Goal: Find specific page/section: Find specific page/section

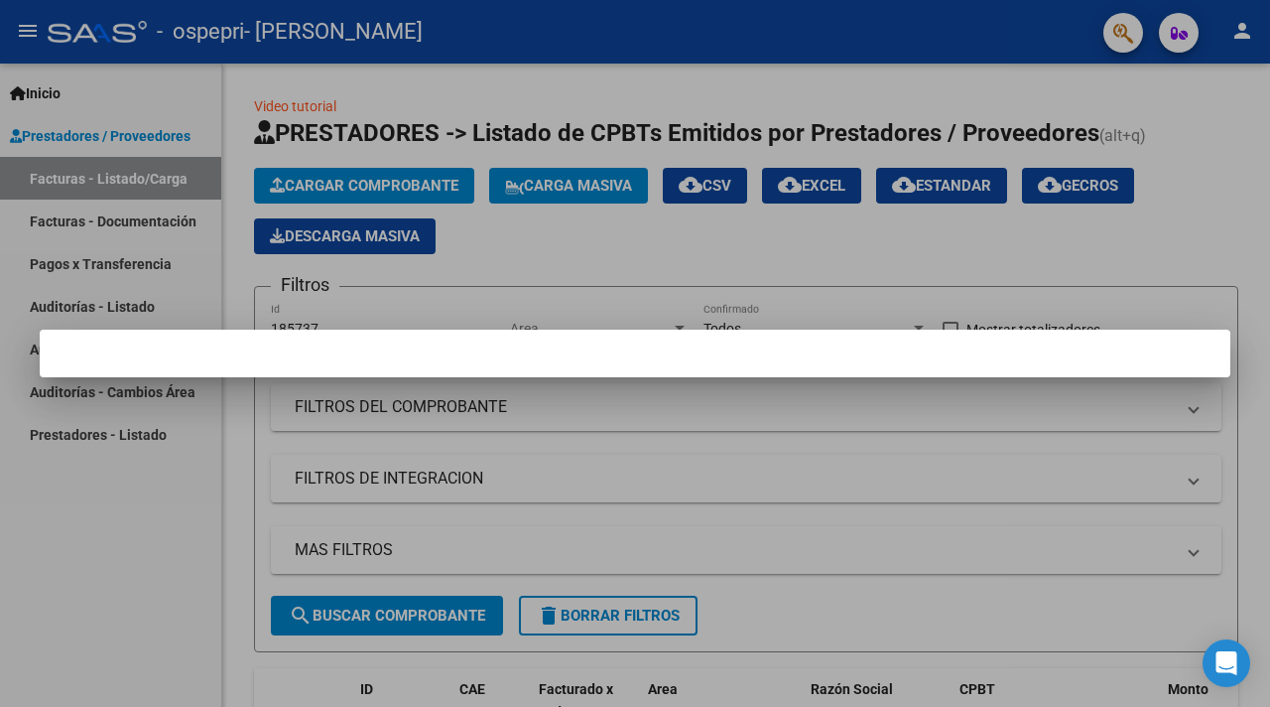
click at [786, 289] on div at bounding box center [635, 353] width 1270 height 707
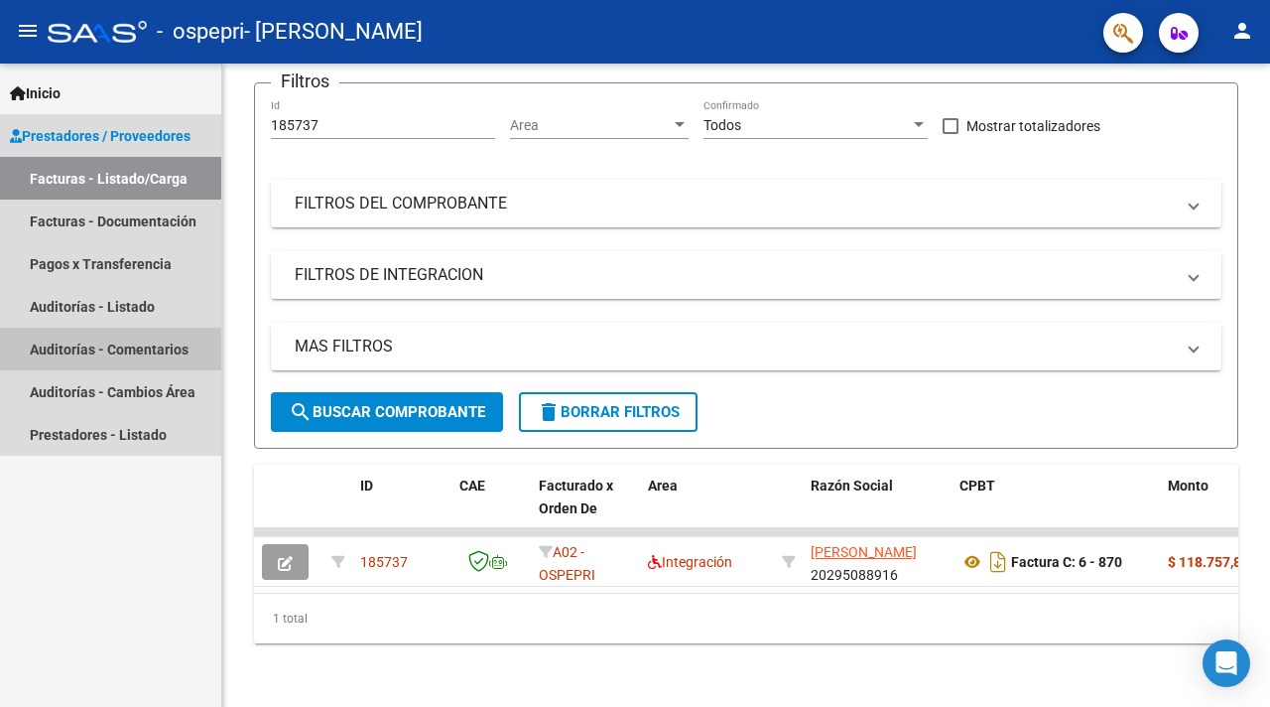
click at [189, 332] on link "Auditorías - Comentarios" at bounding box center [110, 349] width 221 height 43
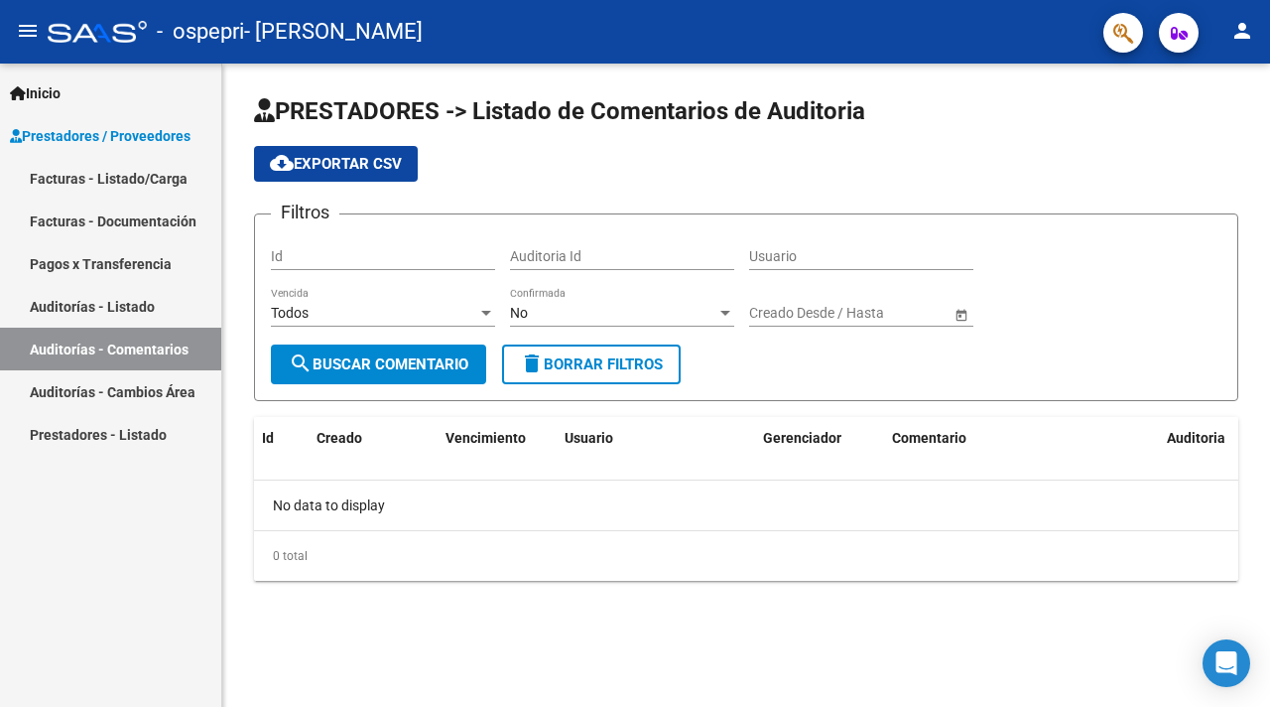
click at [148, 179] on link "Facturas - Listado/Carga" at bounding box center [110, 178] width 221 height 43
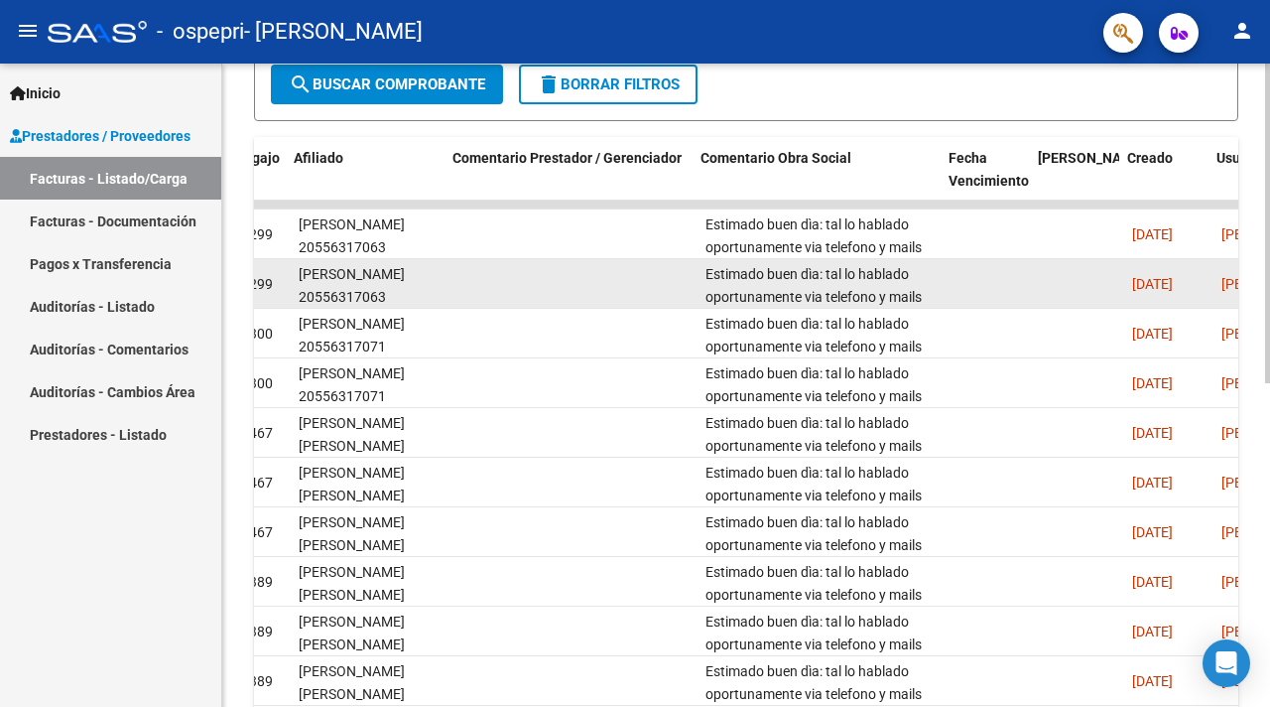
scroll to position [0, 2713]
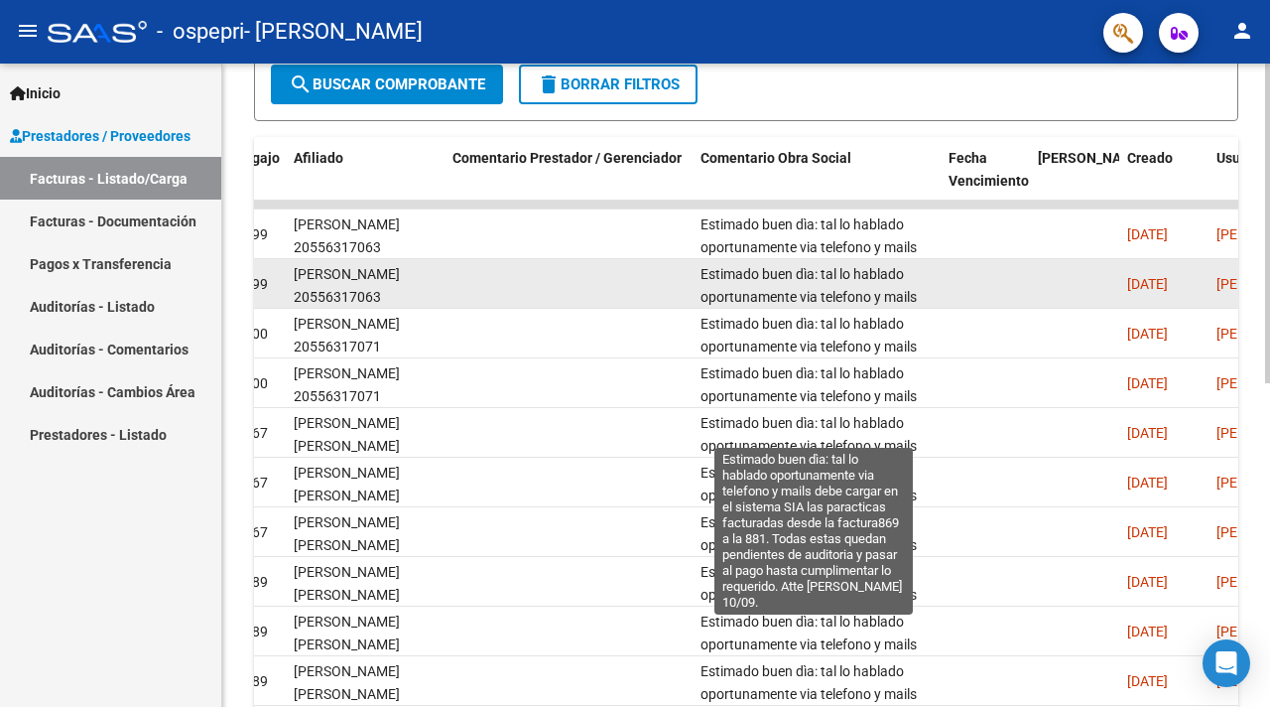
click at [761, 280] on span "Estimado buen dìa: tal lo hablado oportunamente via telefono y mails debe carga…" at bounding box center [813, 364] width 225 height 197
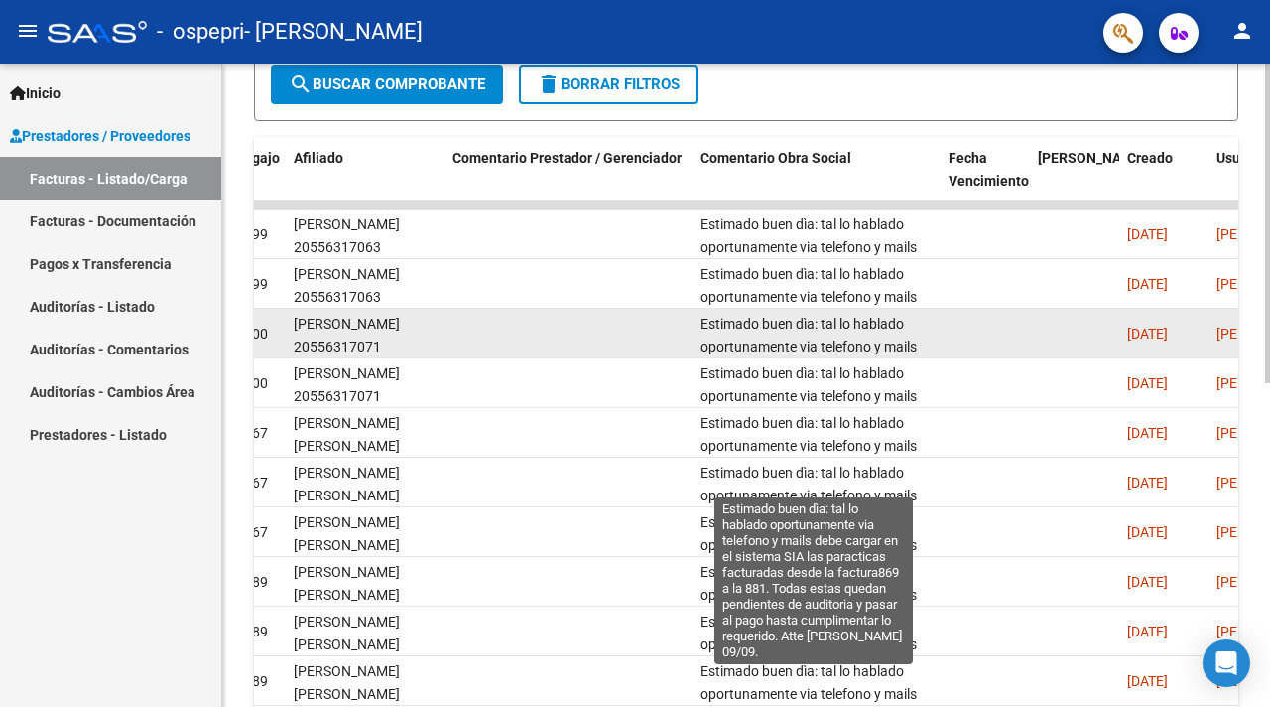
click at [770, 325] on span "Estimado buen dìa: tal lo hablado oportunamente via telefono y mails debe carga…" at bounding box center [813, 414] width 225 height 197
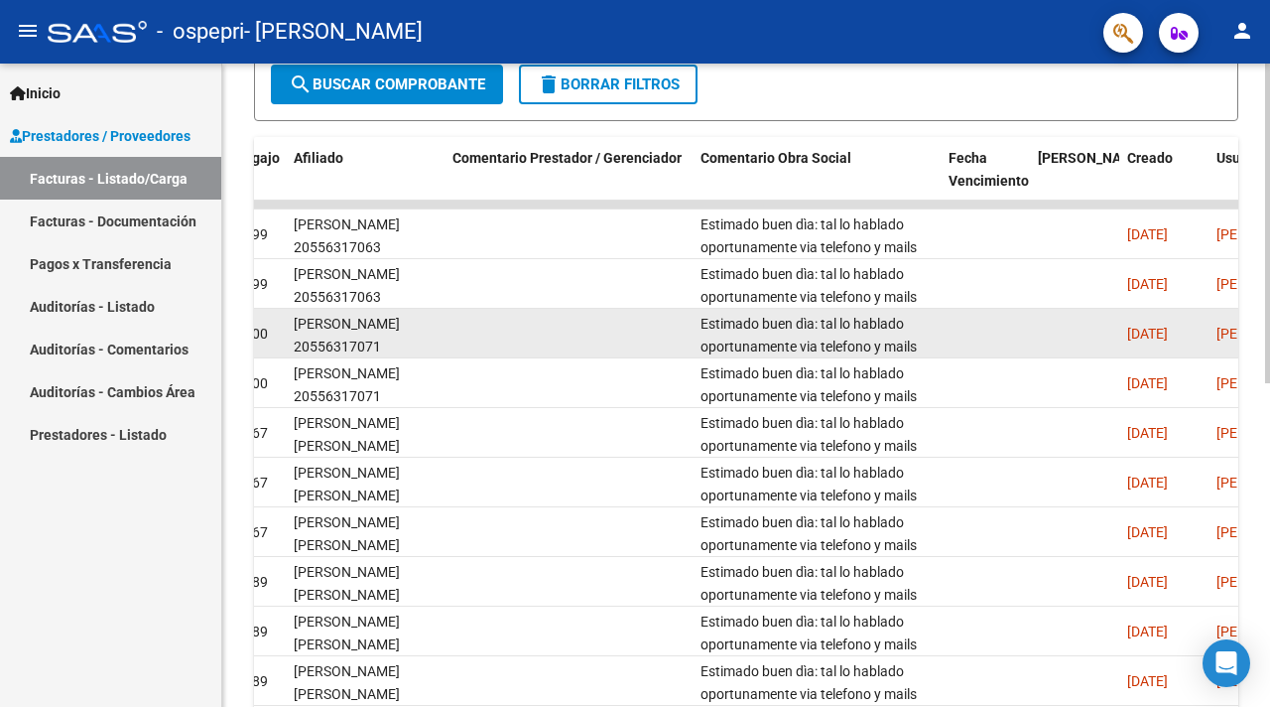
click at [770, 325] on span "Estimado buen dìa: tal lo hablado oportunamente via telefono y mails debe carga…" at bounding box center [813, 414] width 225 height 197
click at [769, 330] on span "Estimado buen dìa: tal lo hablado oportunamente via telefono y mails debe carga…" at bounding box center [813, 414] width 225 height 197
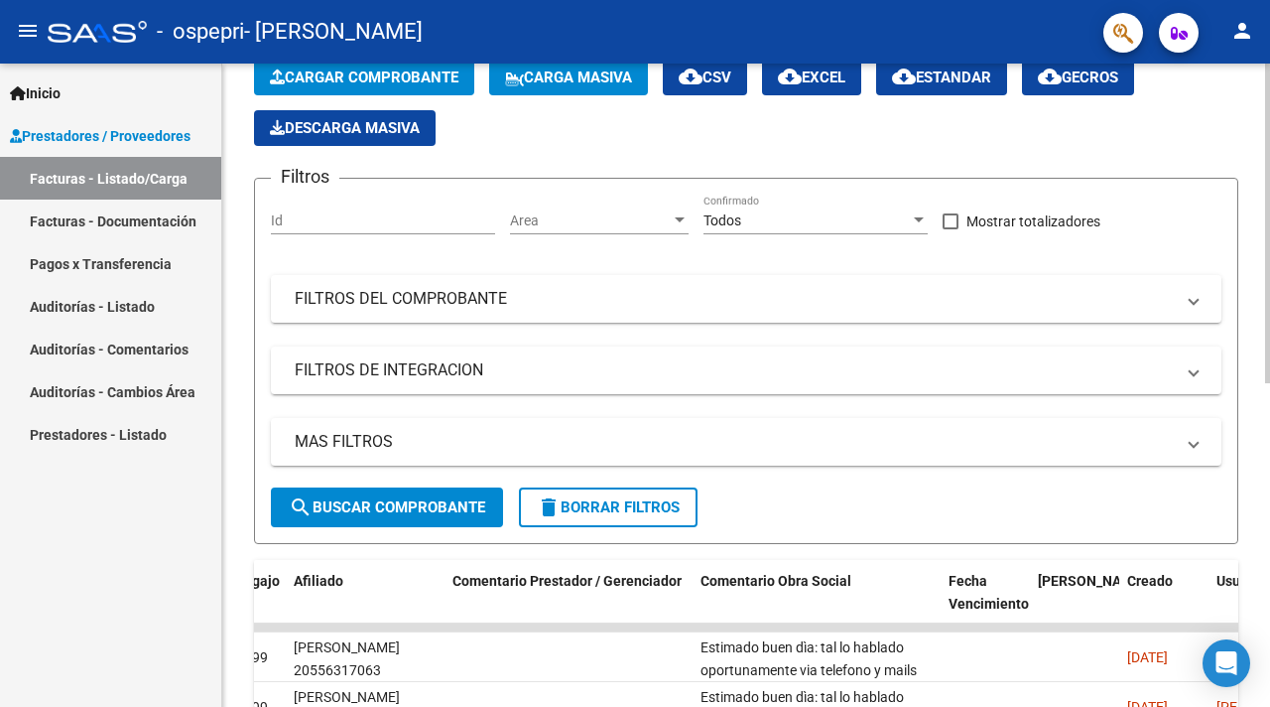
scroll to position [0, 0]
